Goal: Navigation & Orientation: Find specific page/section

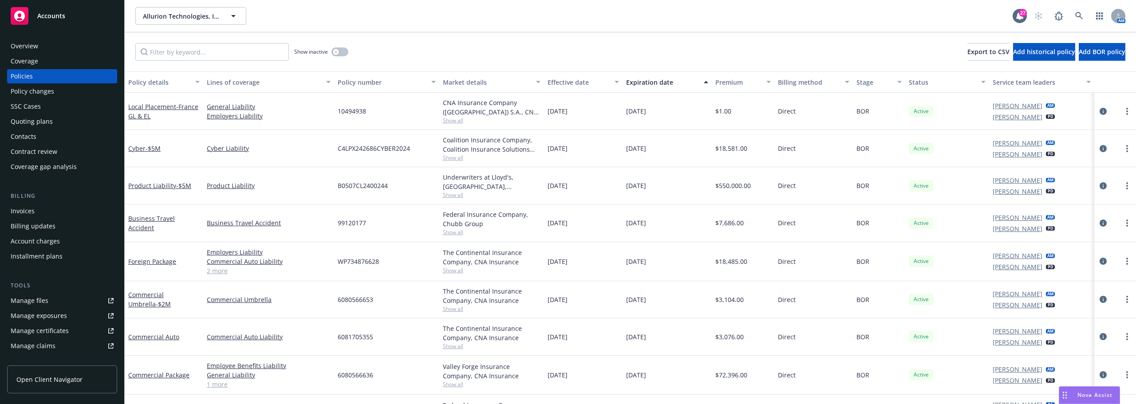
scroll to position [44, 0]
